Goal: Navigation & Orientation: Find specific page/section

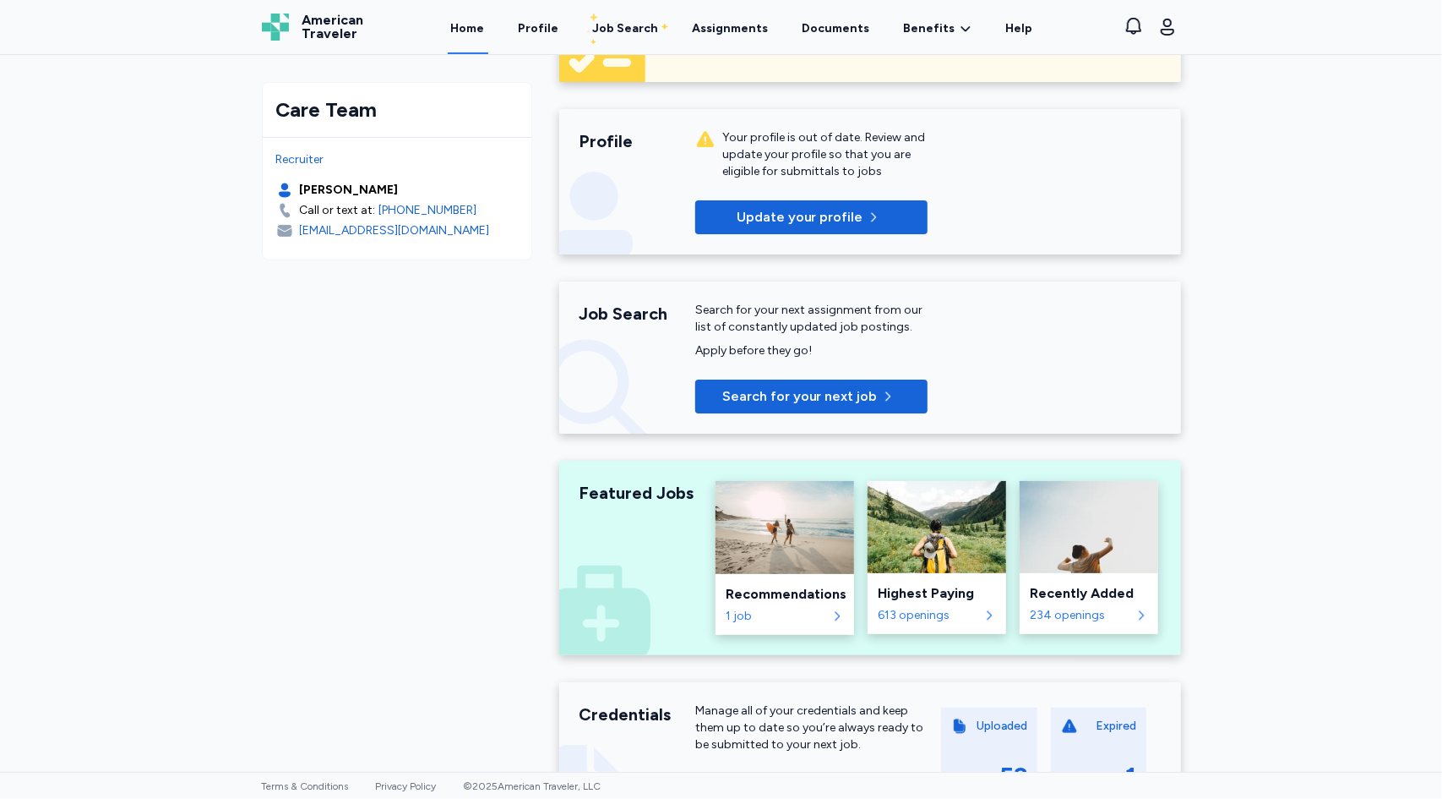
scroll to position [11, 0]
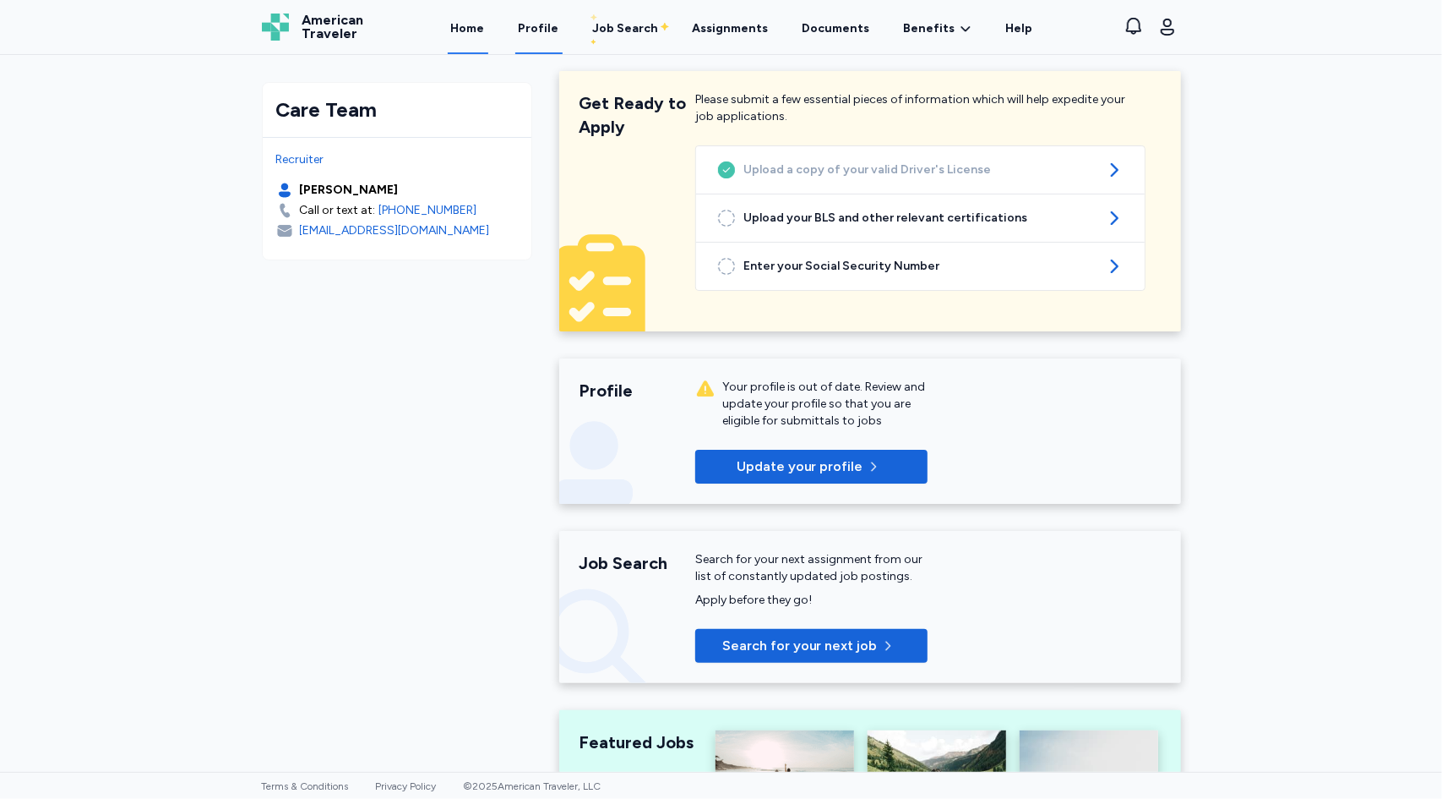
click at [541, 30] on link "Profile" at bounding box center [538, 28] width 47 height 52
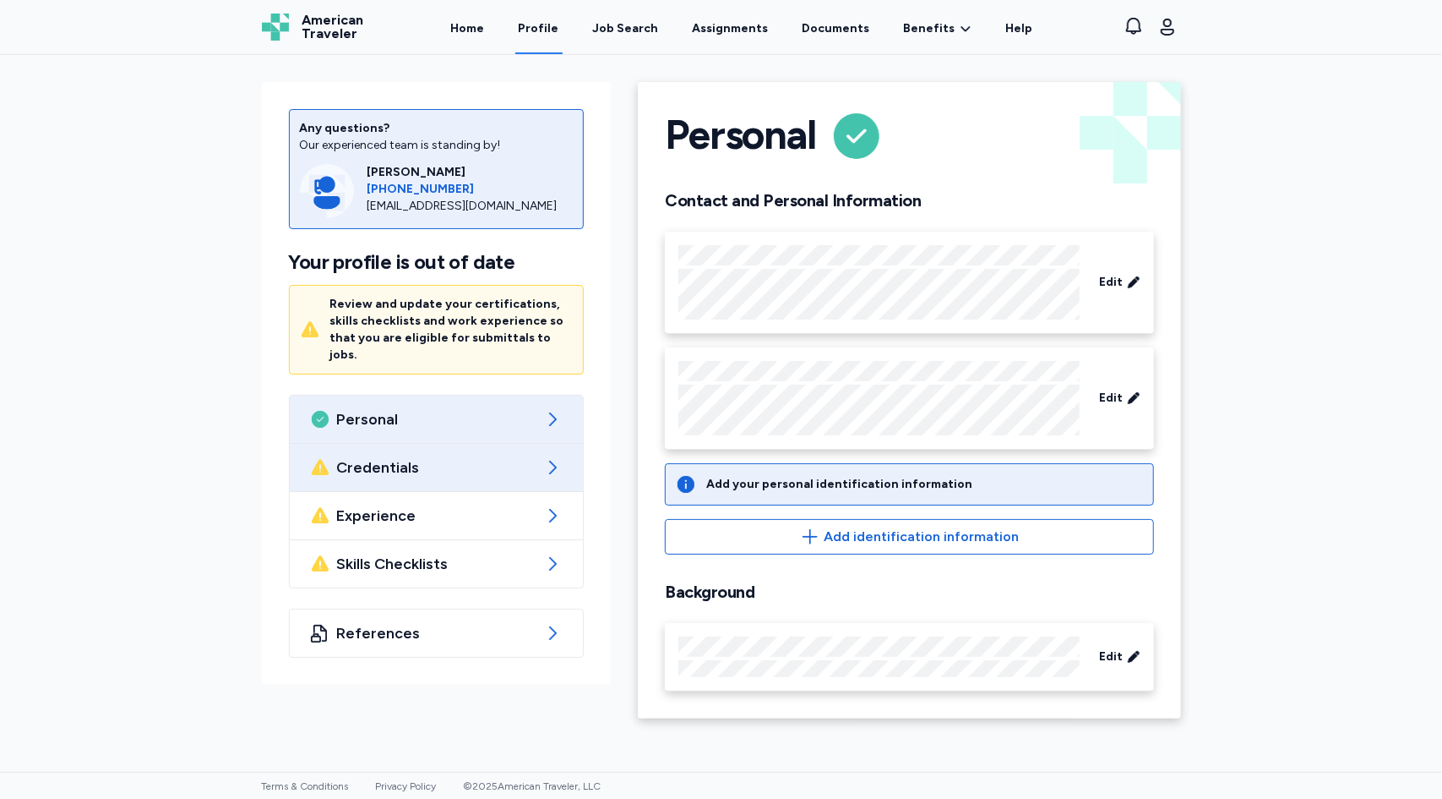
click at [488, 457] on span "Credentials" at bounding box center [436, 467] width 199 height 20
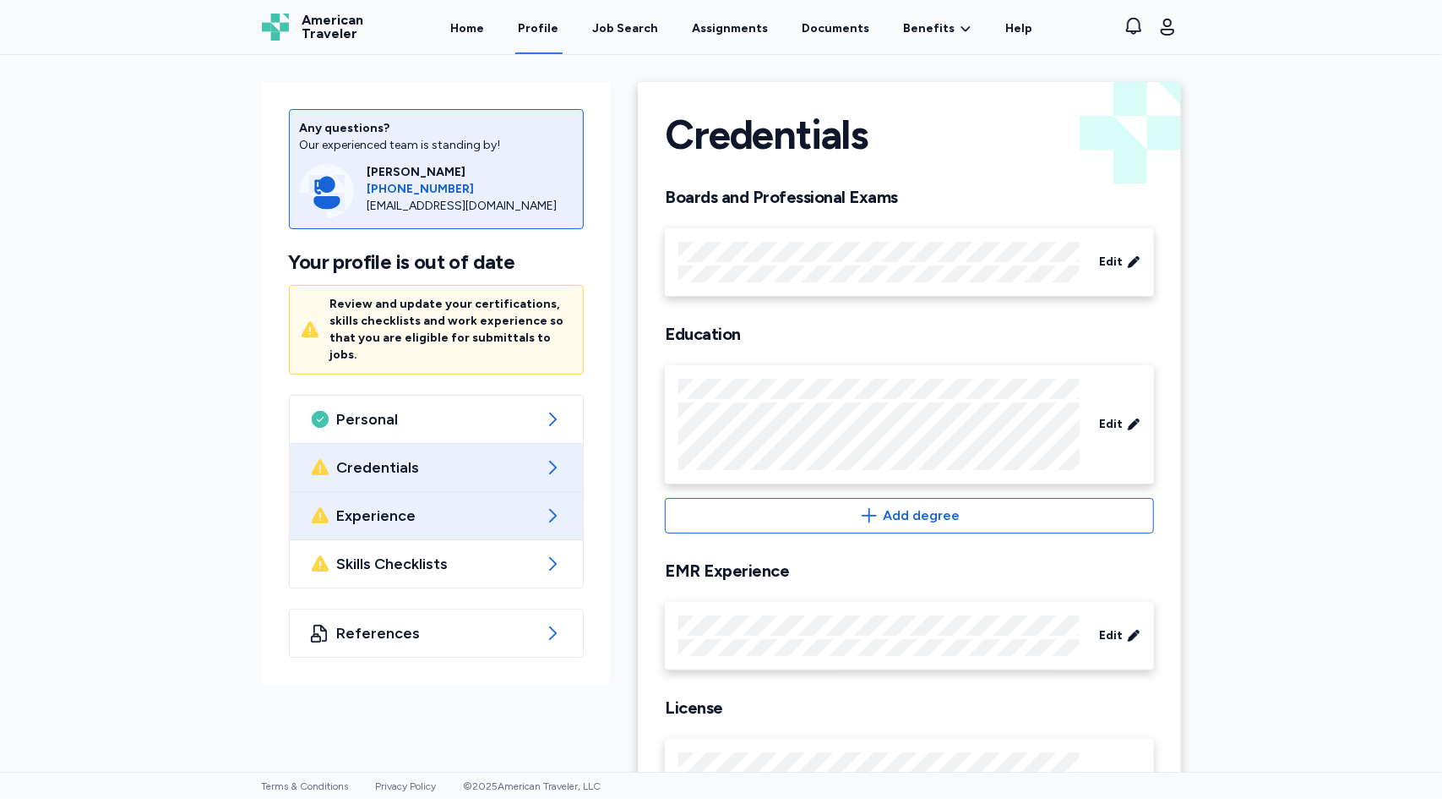
click at [495, 515] on div "Experience" at bounding box center [437, 515] width 294 height 47
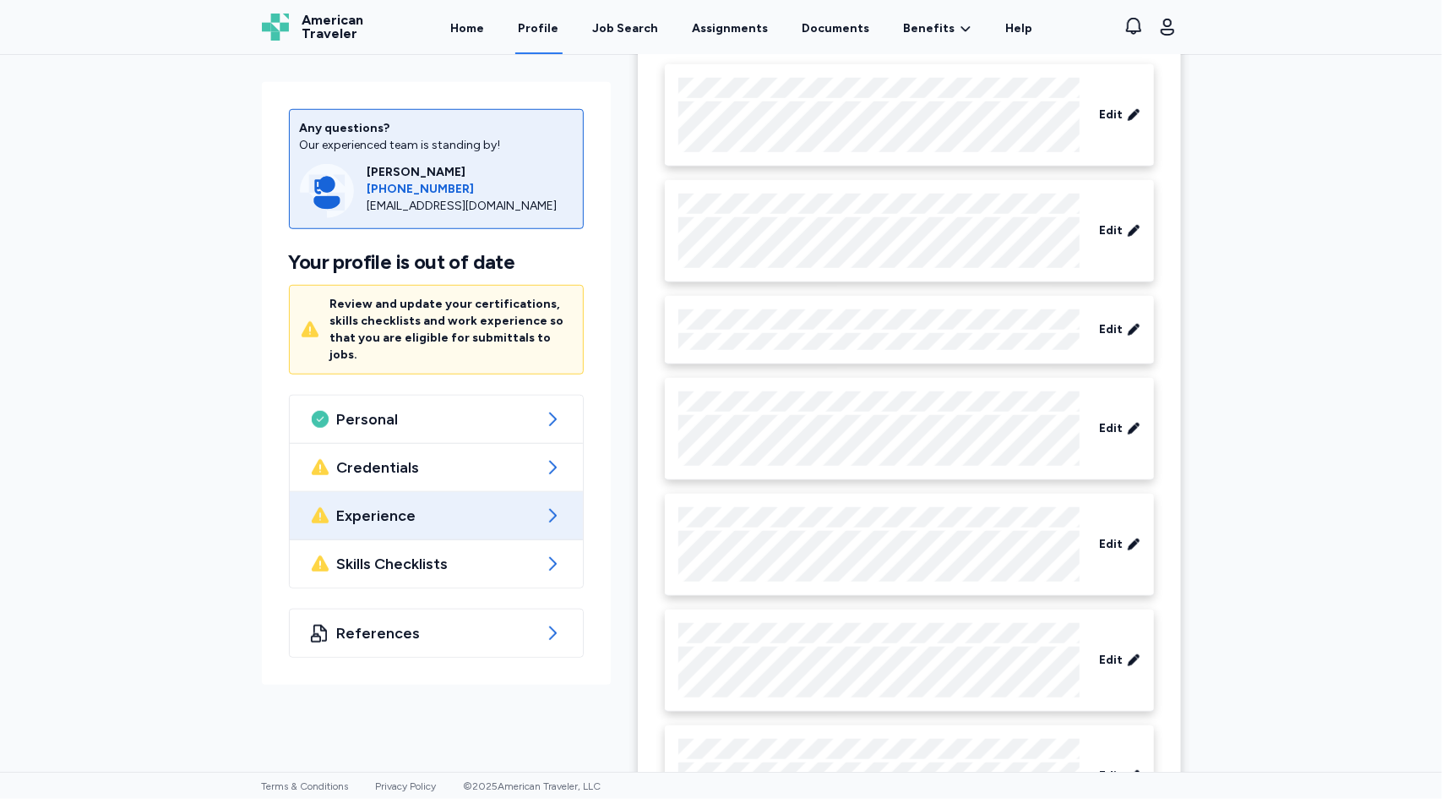
scroll to position [423, 0]
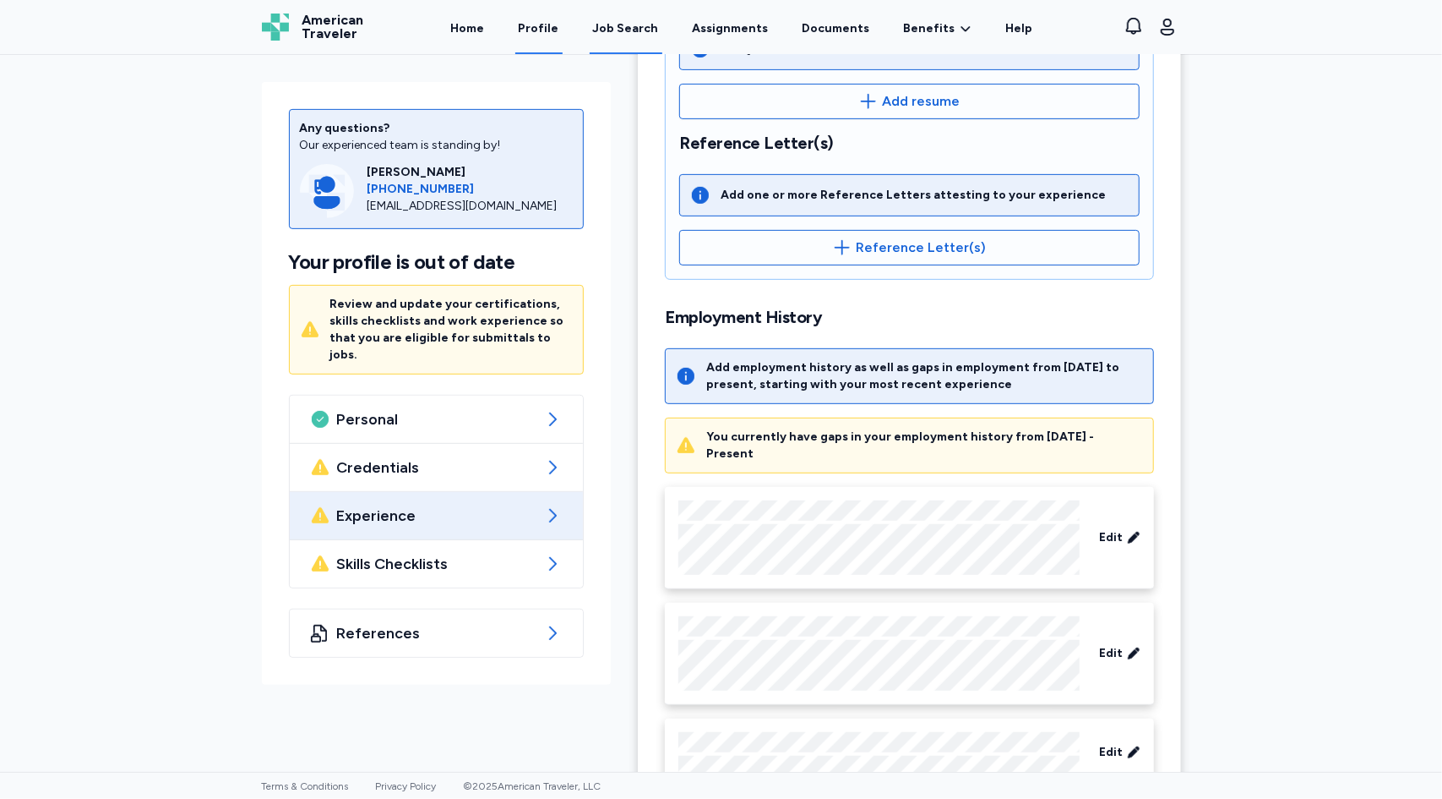
click at [612, 35] on div "Job Search" at bounding box center [626, 28] width 66 height 17
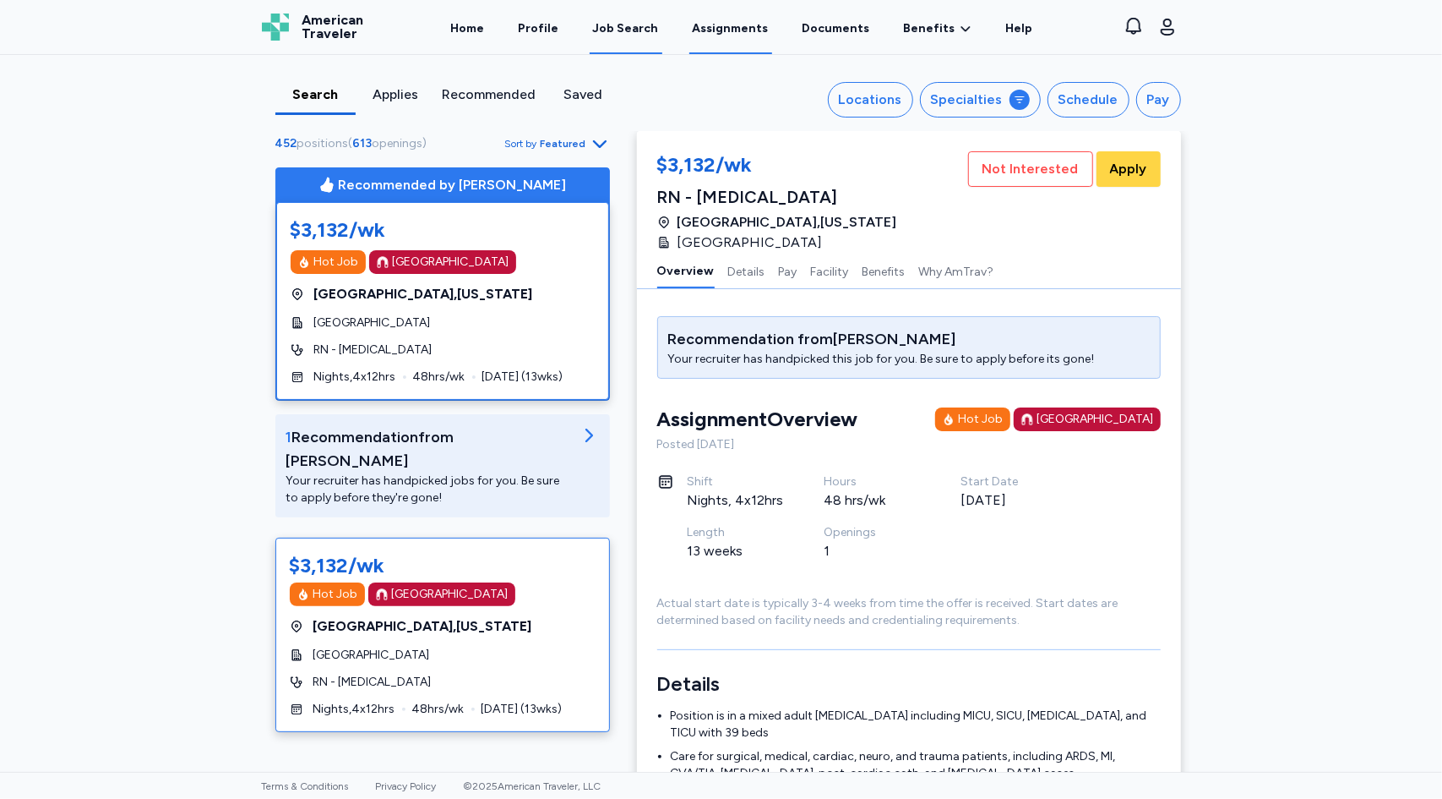
click at [744, 31] on link "Assignments" at bounding box center [731, 28] width 83 height 52
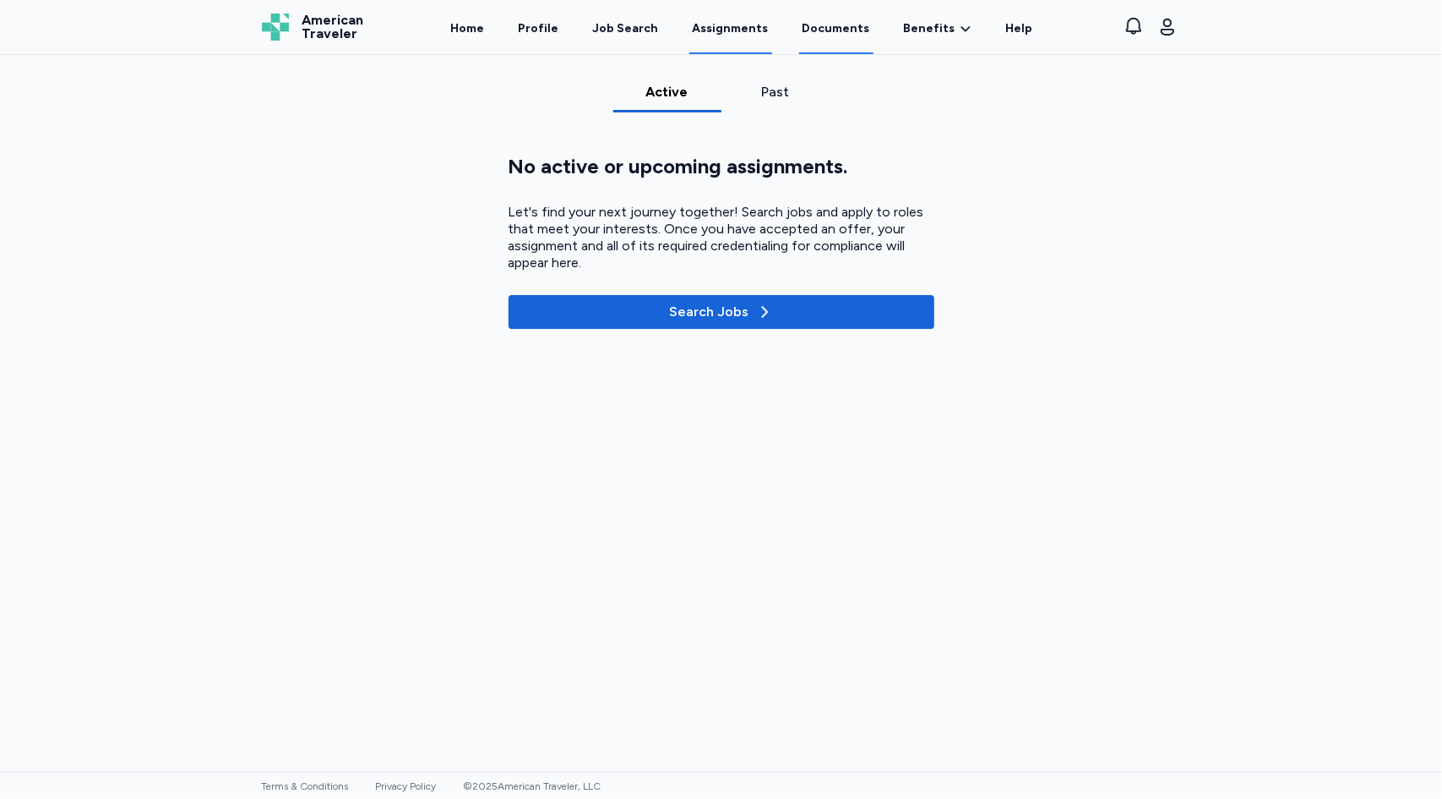
click at [830, 23] on link "Documents" at bounding box center [836, 28] width 74 height 52
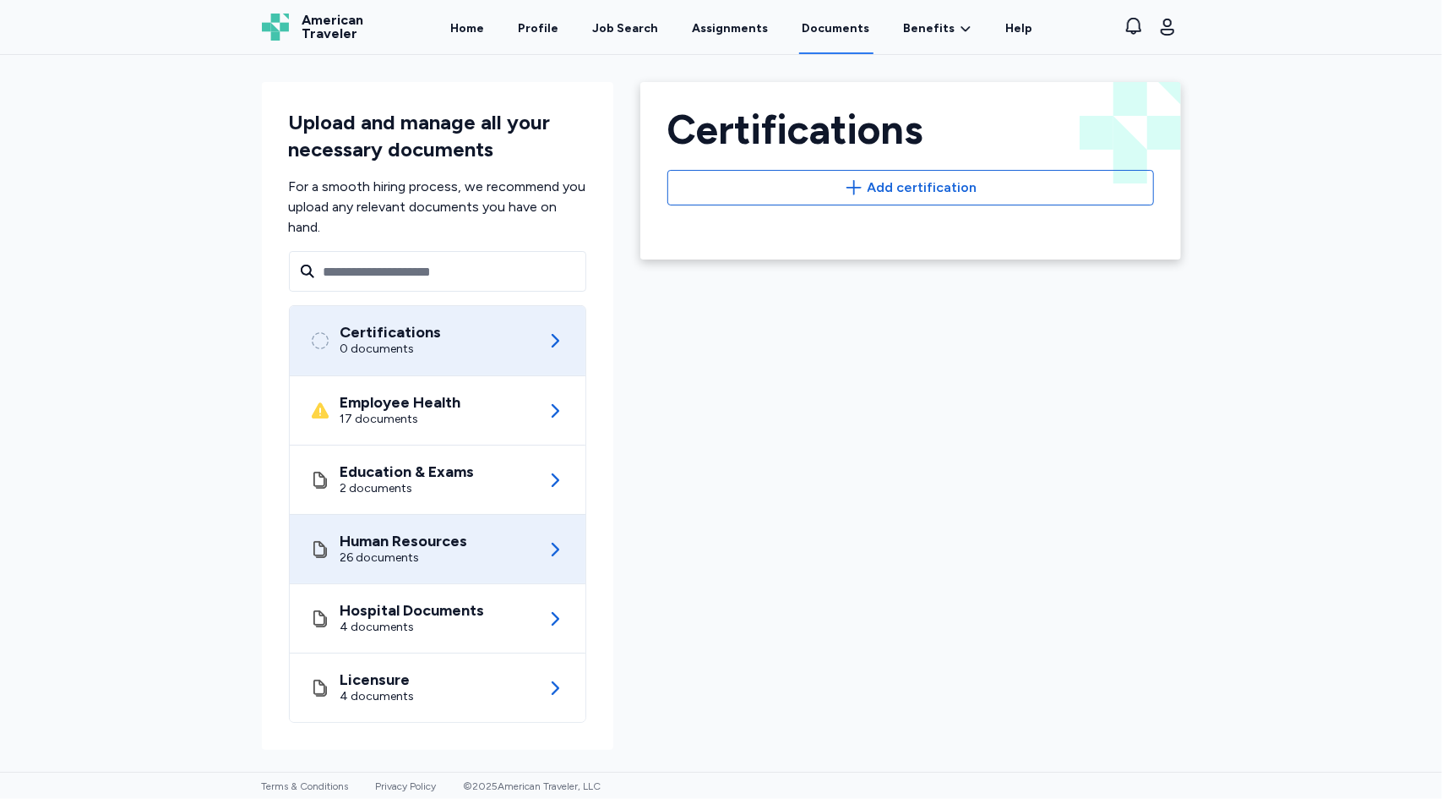
click at [463, 559] on div "26 documents" at bounding box center [405, 557] width 128 height 17
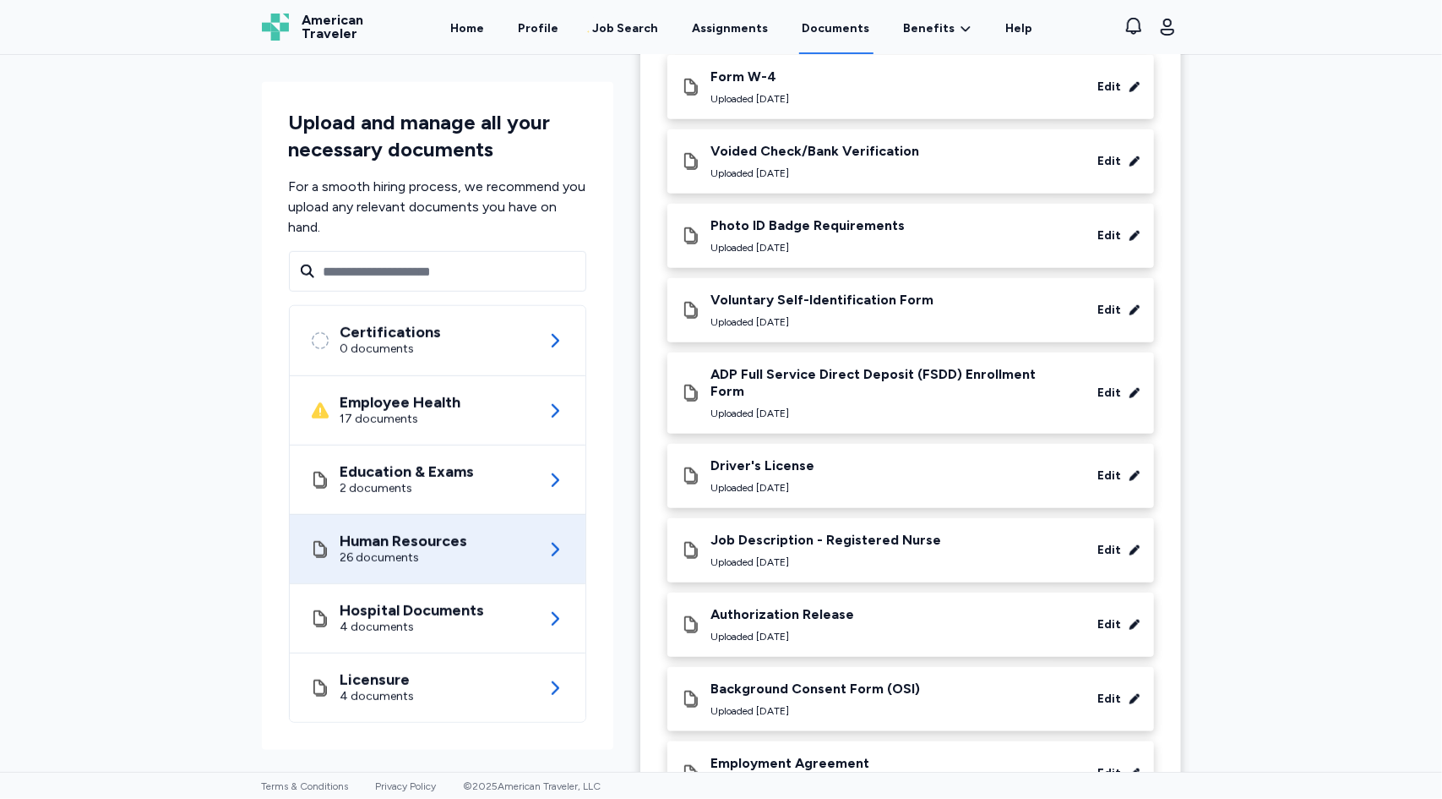
scroll to position [1011, 0]
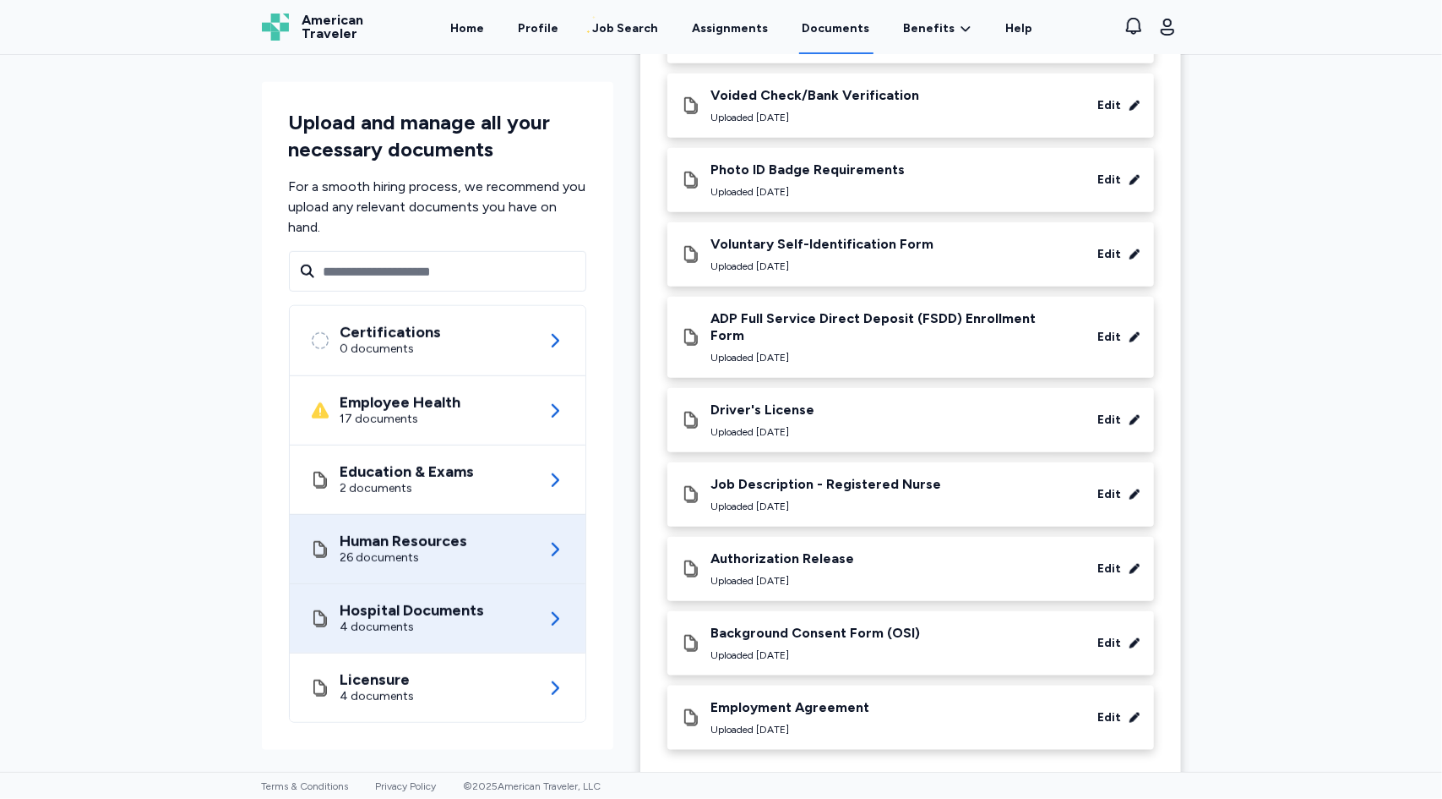
click at [484, 616] on div "Hospital Documents 4 documents" at bounding box center [437, 618] width 255 height 68
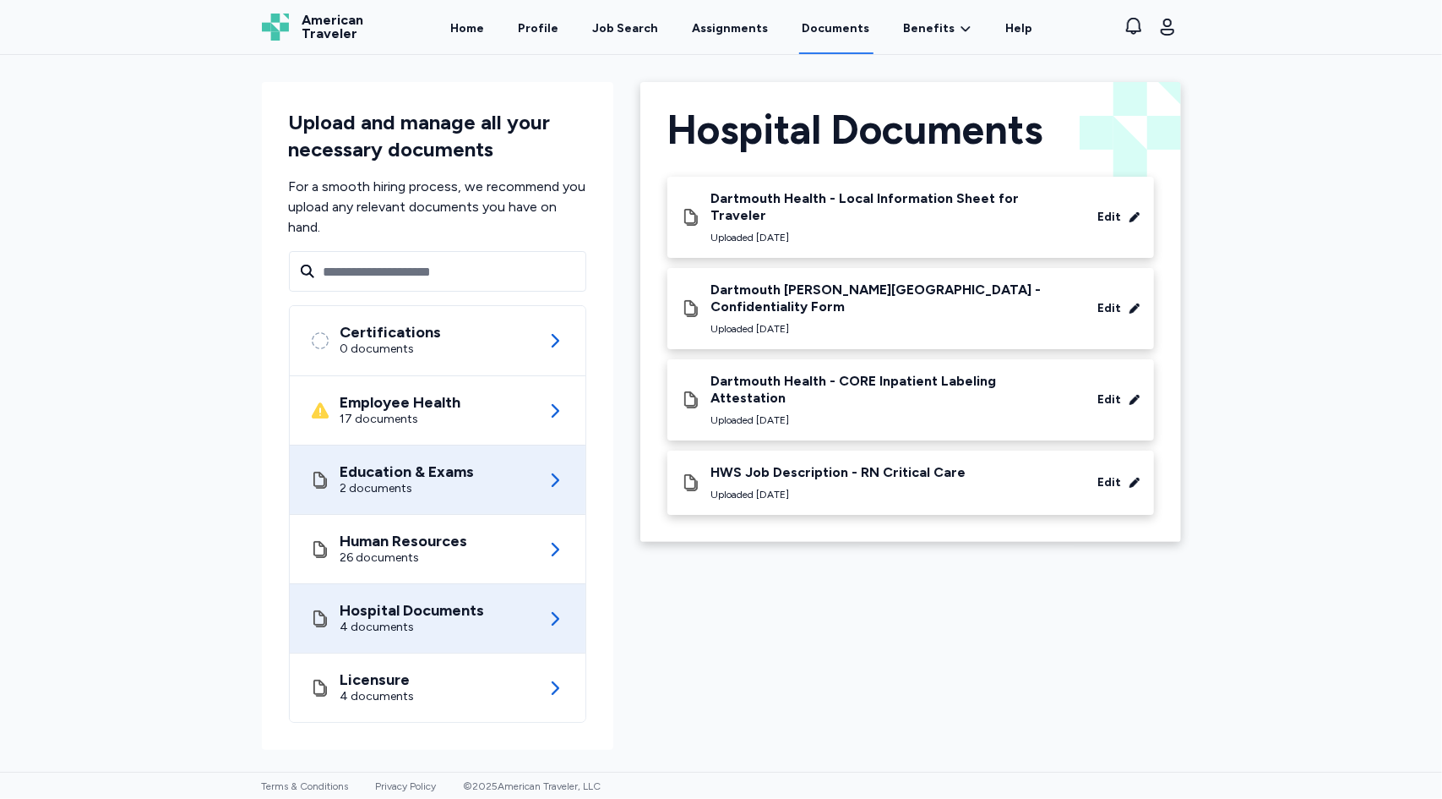
click at [488, 480] on div "Education & Exams 2 documents" at bounding box center [437, 479] width 255 height 68
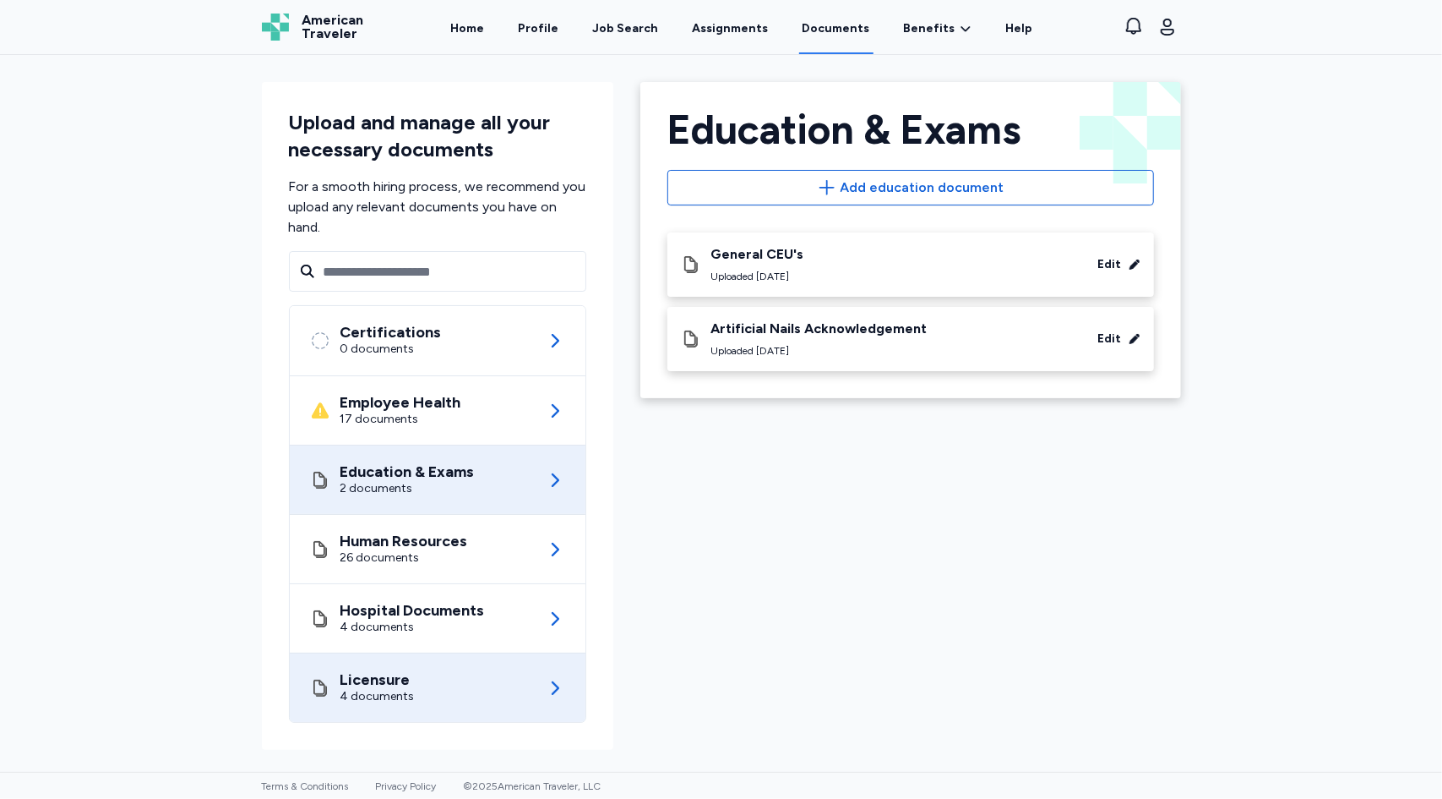
click at [397, 677] on div "Licensure" at bounding box center [378, 679] width 74 height 17
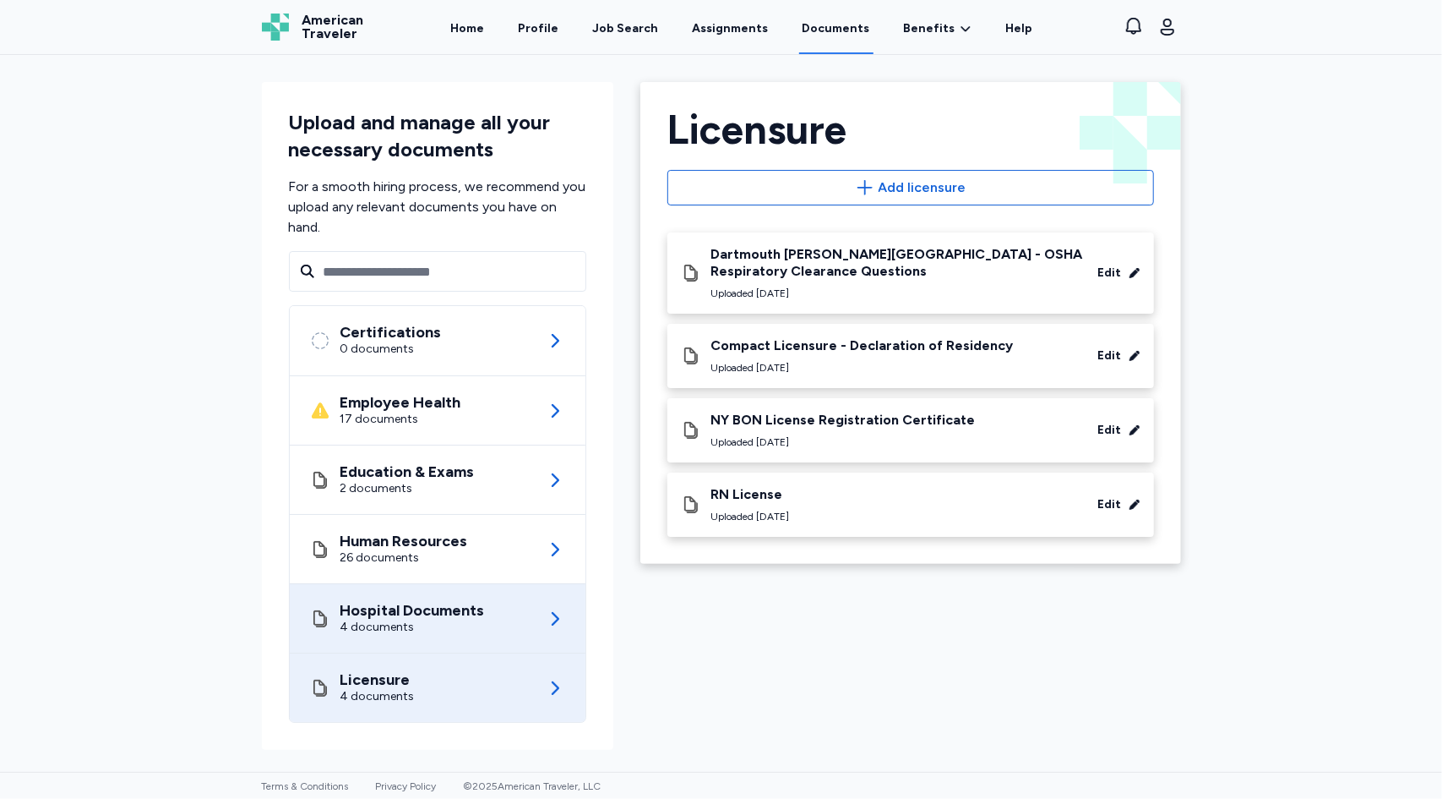
click at [401, 628] on div "4 documents" at bounding box center [413, 627] width 145 height 17
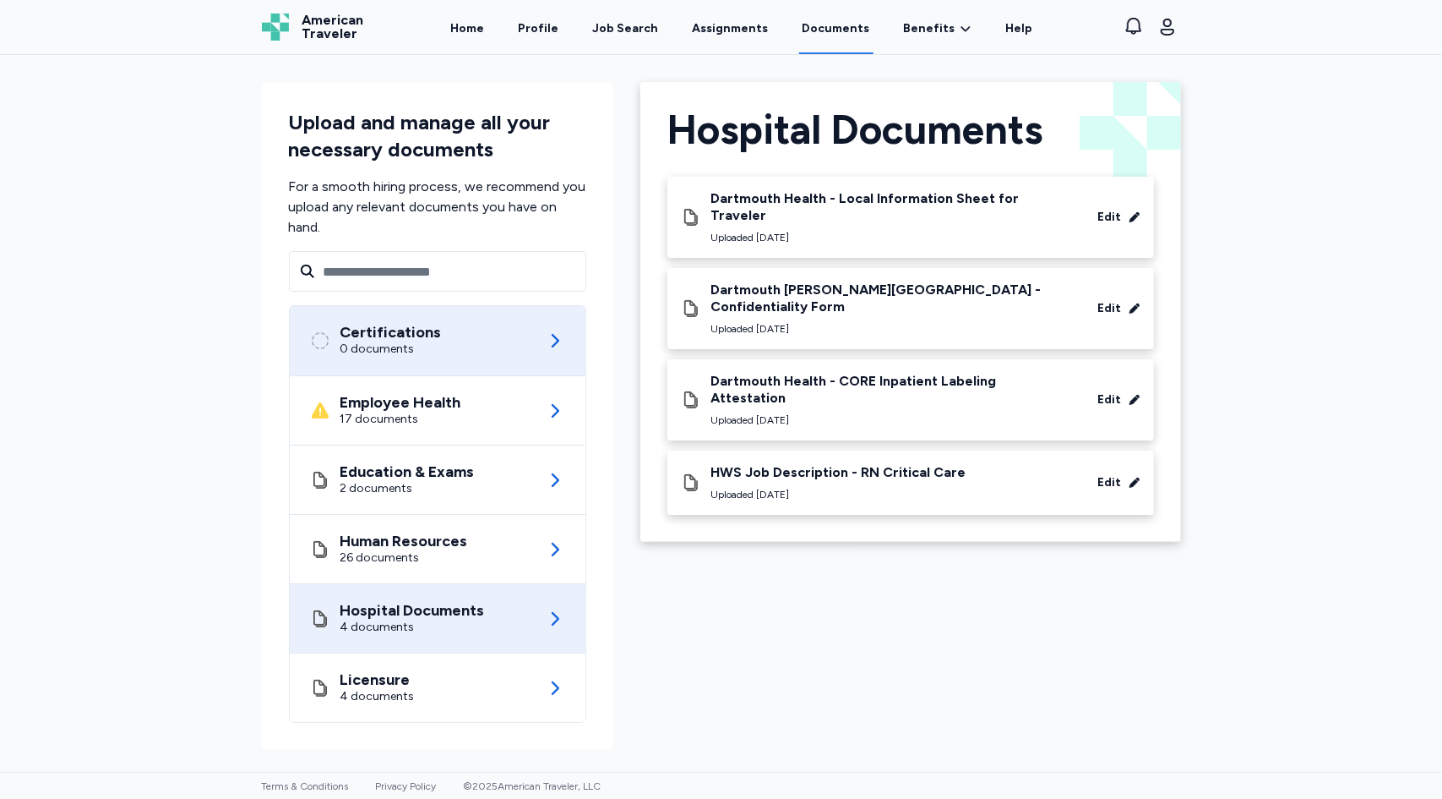
click at [467, 347] on div "Certifications 0 documents" at bounding box center [437, 340] width 255 height 69
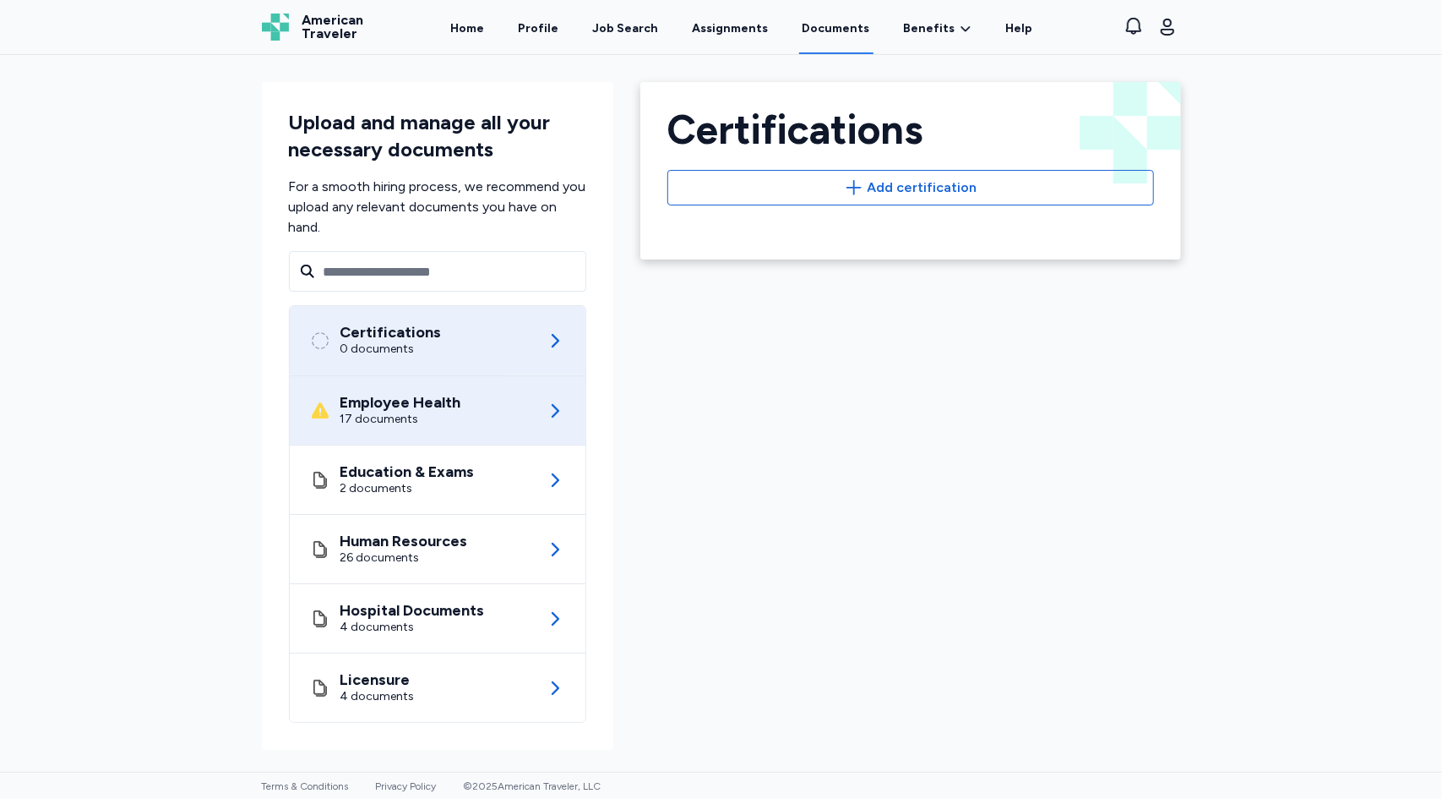
click at [449, 415] on div "17 documents" at bounding box center [401, 419] width 121 height 17
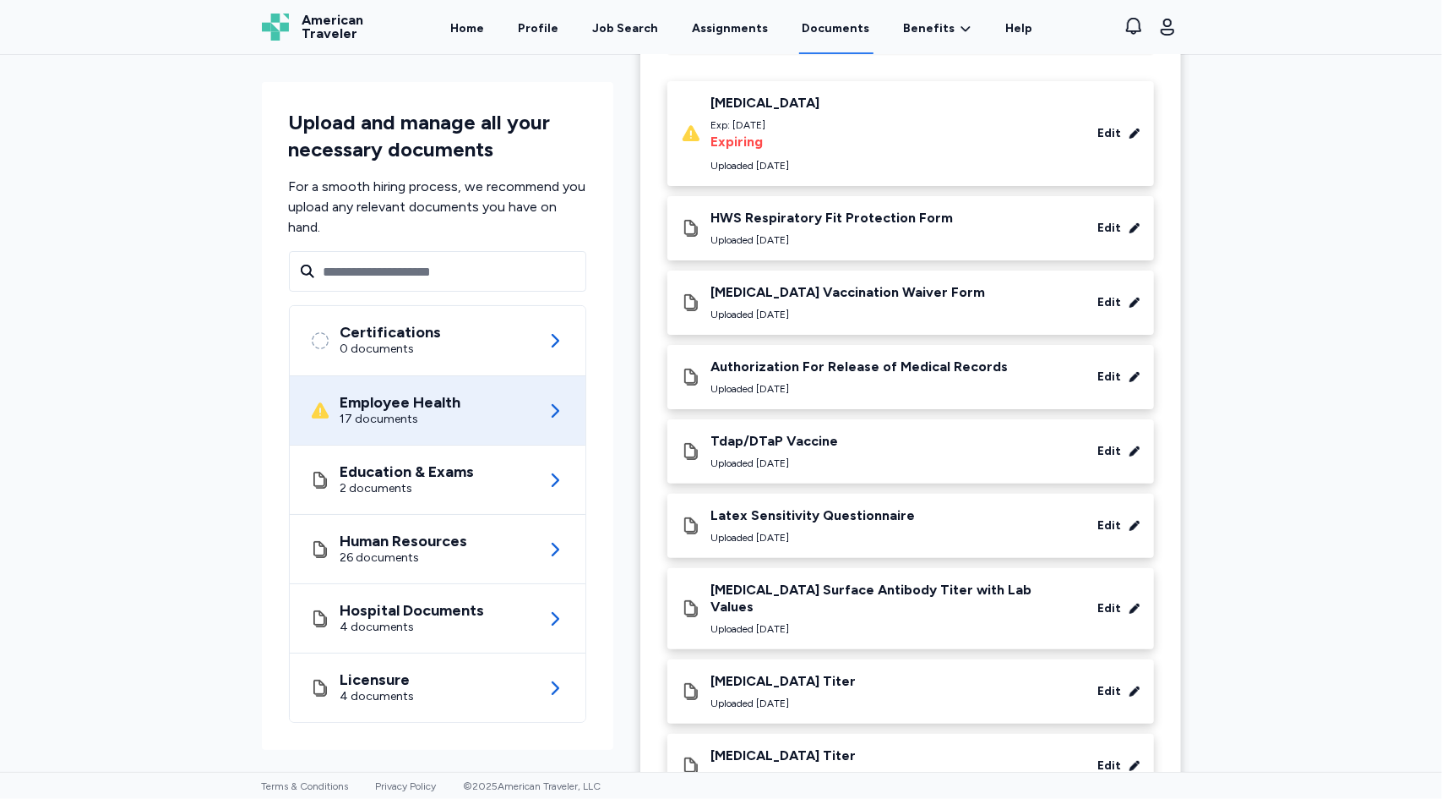
scroll to position [169, 0]
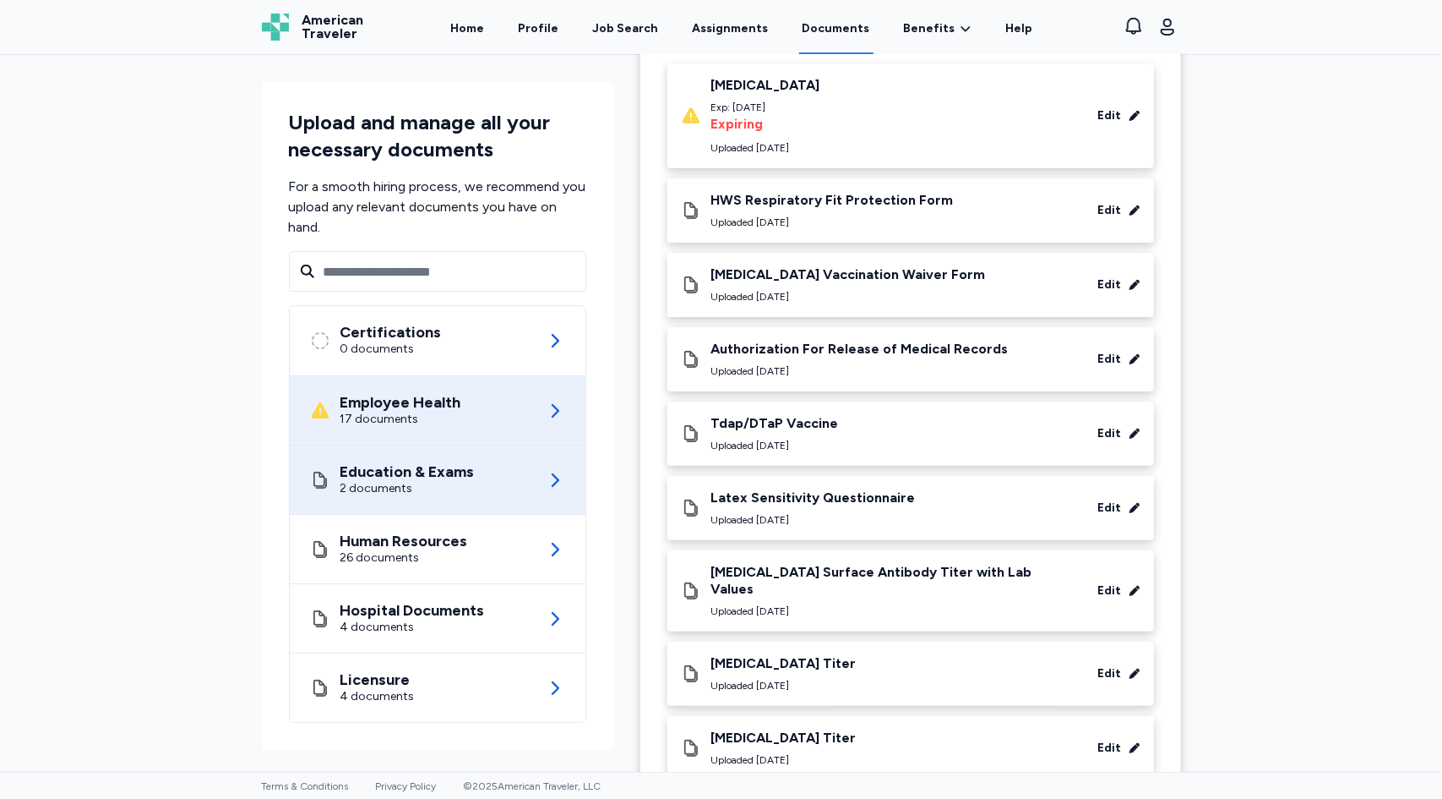
click at [362, 476] on div "Education & Exams" at bounding box center [408, 471] width 134 height 17
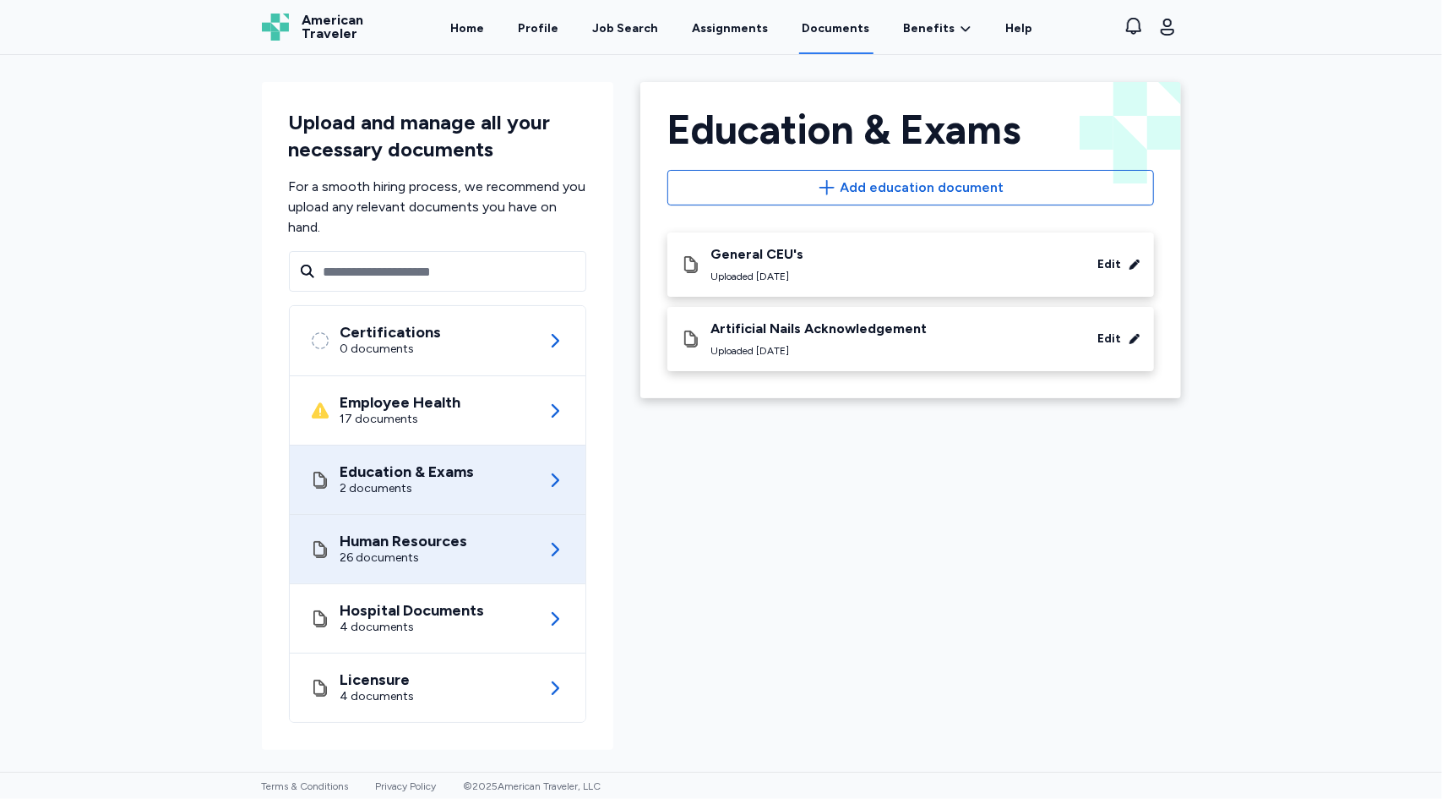
click at [389, 559] on div "26 documents" at bounding box center [405, 557] width 128 height 17
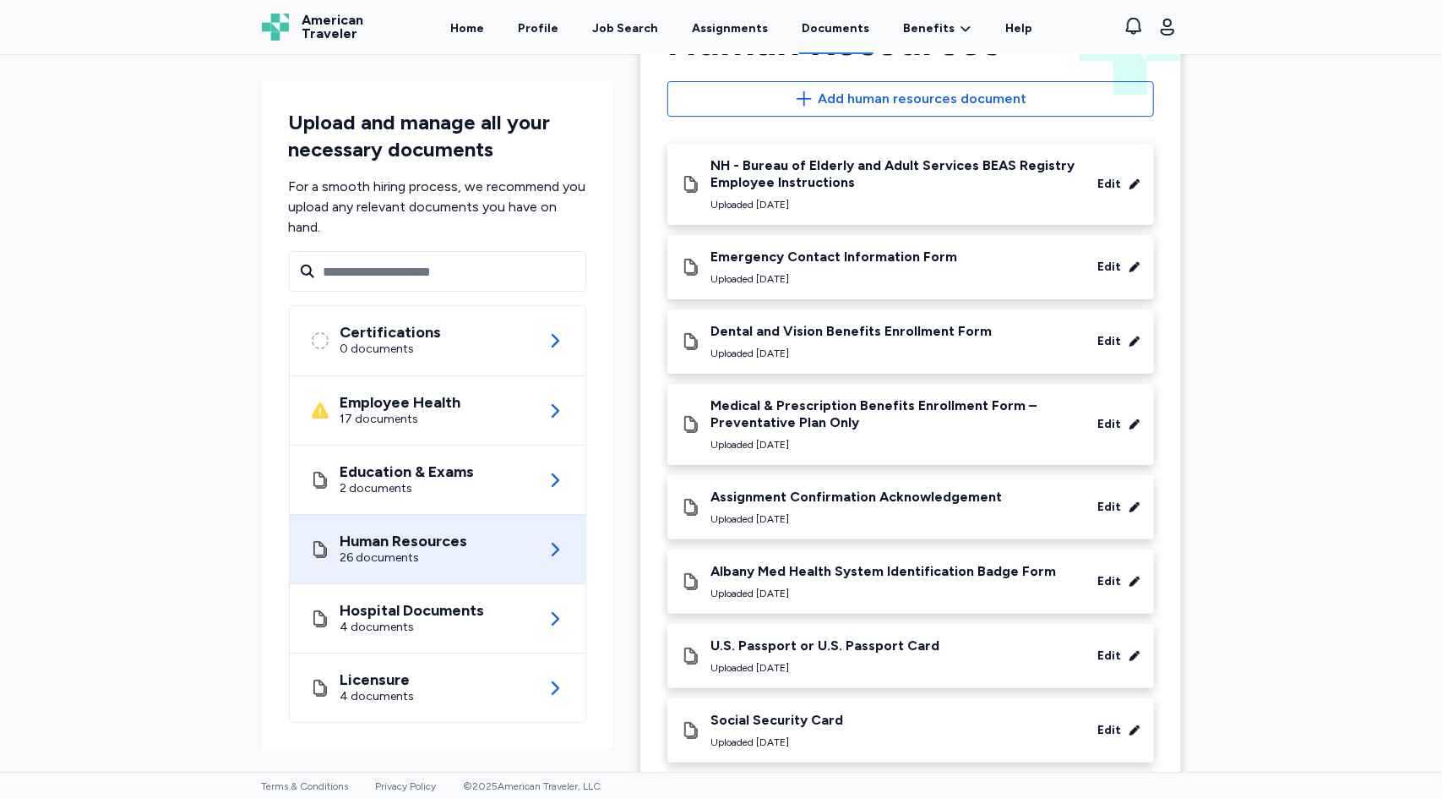
scroll to position [81, 0]
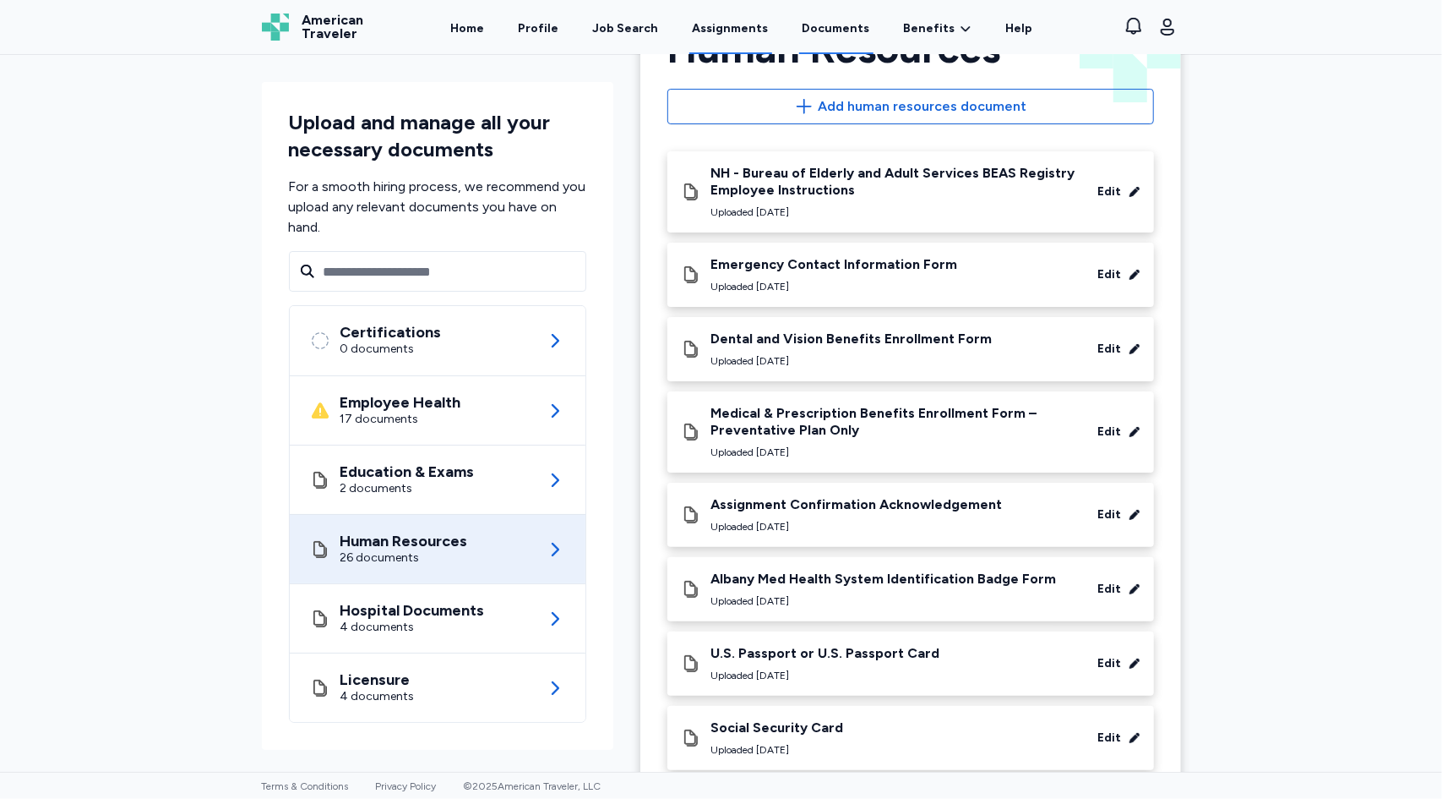
click at [712, 41] on link "Assignments" at bounding box center [731, 28] width 83 height 52
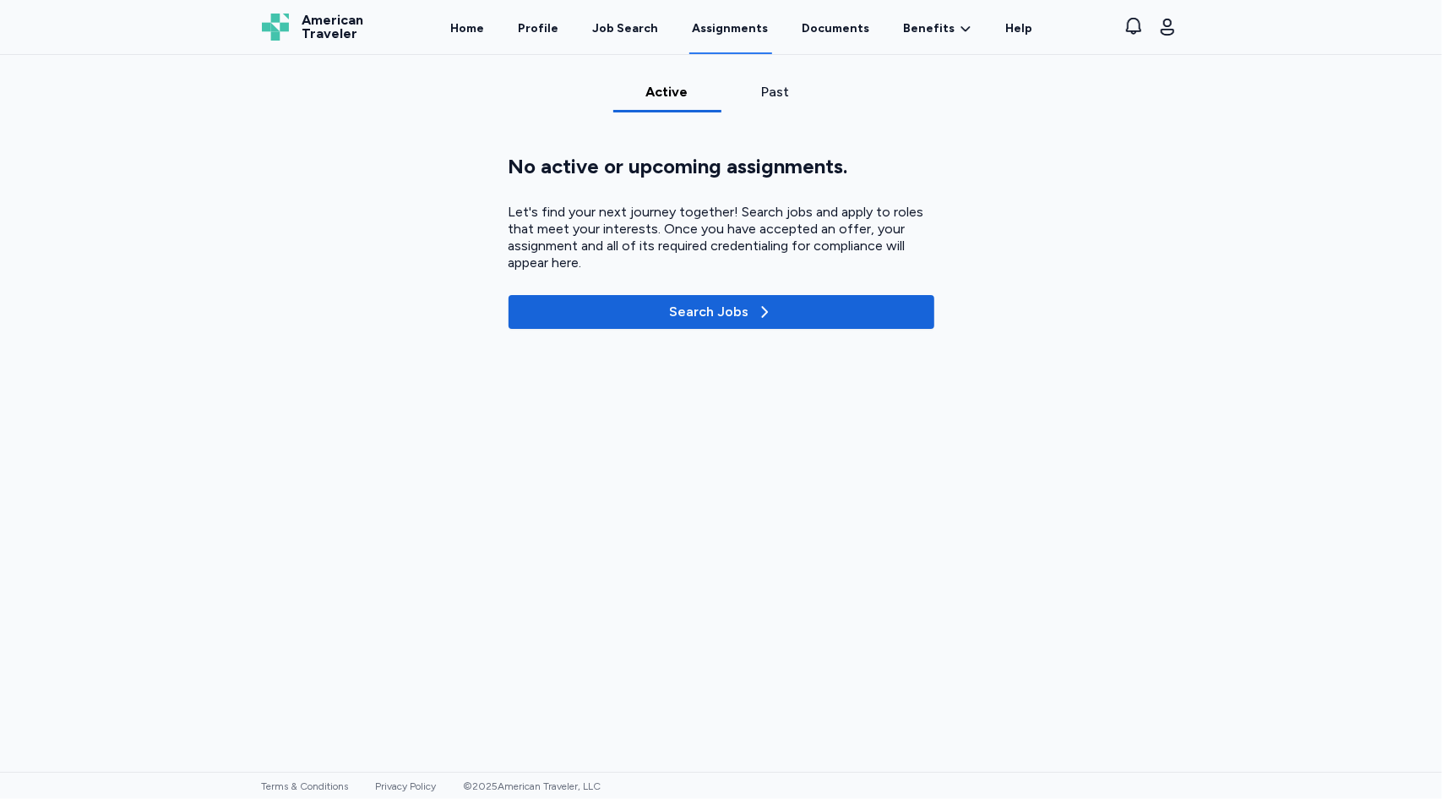
click at [757, 106] on div "Past" at bounding box center [776, 97] width 108 height 30
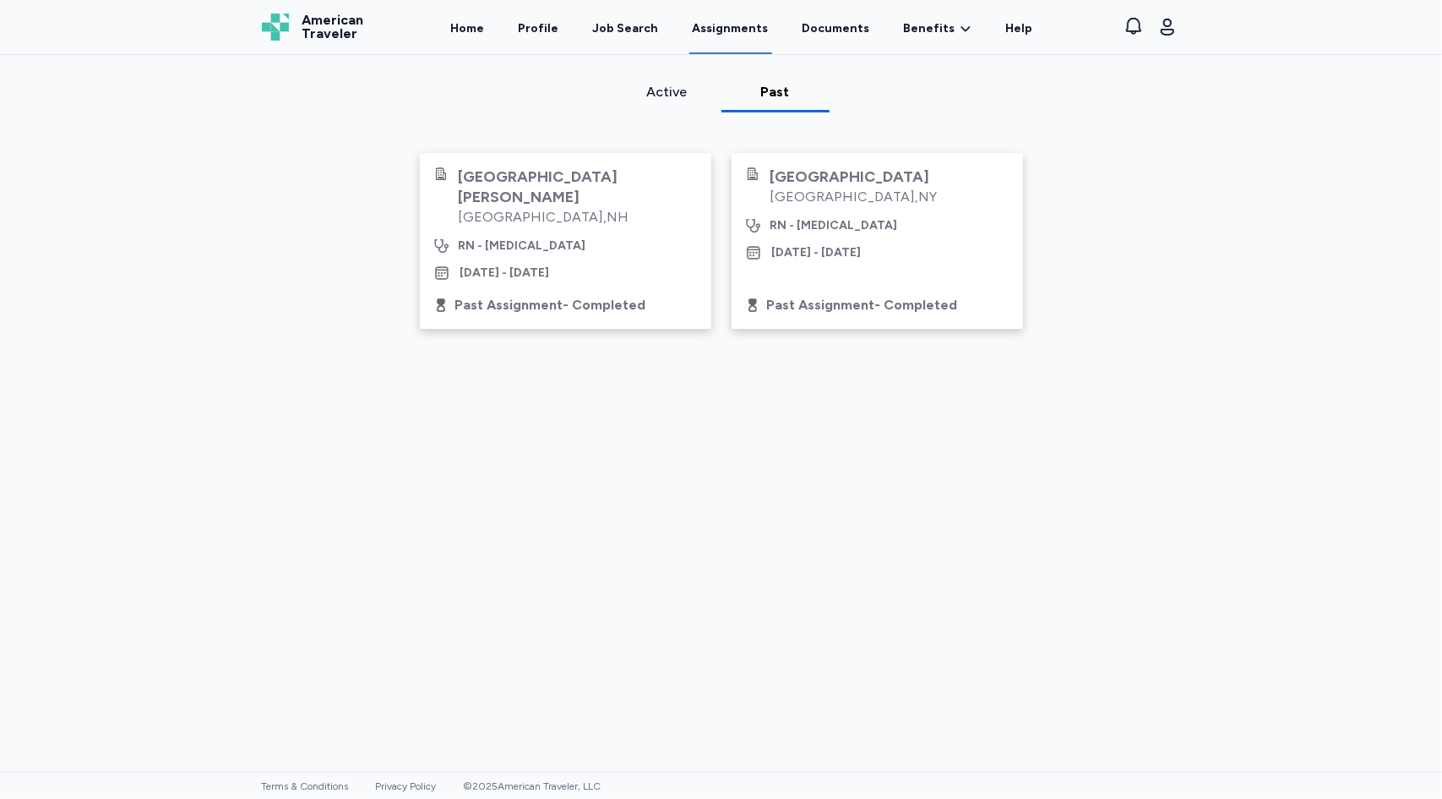
click at [833, 180] on div "[GEOGRAPHIC_DATA]" at bounding box center [854, 176] width 167 height 20
click at [853, 23] on link "Documents" at bounding box center [836, 28] width 74 height 52
